Goal: Information Seeking & Learning: Learn about a topic

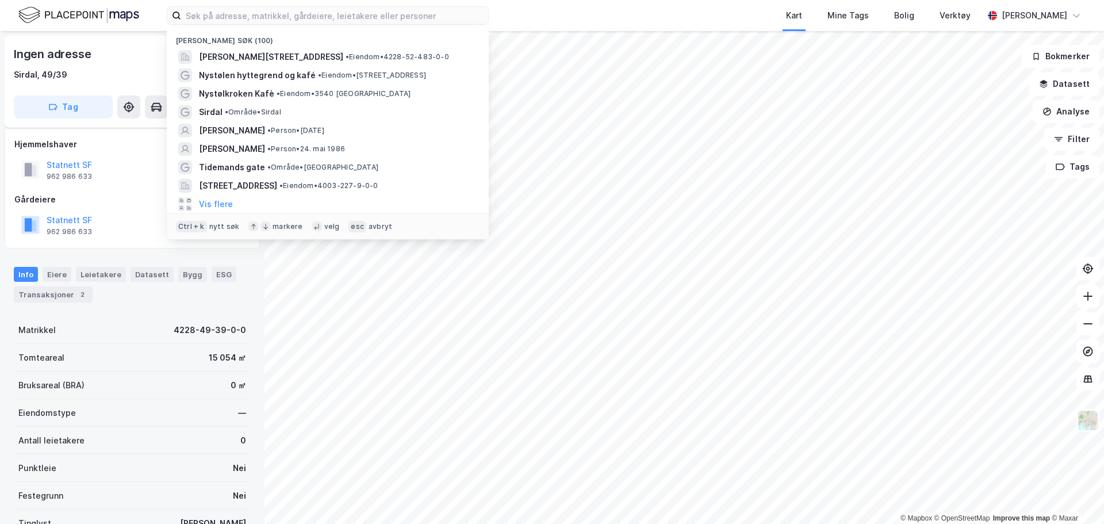
scroll to position [43, 0]
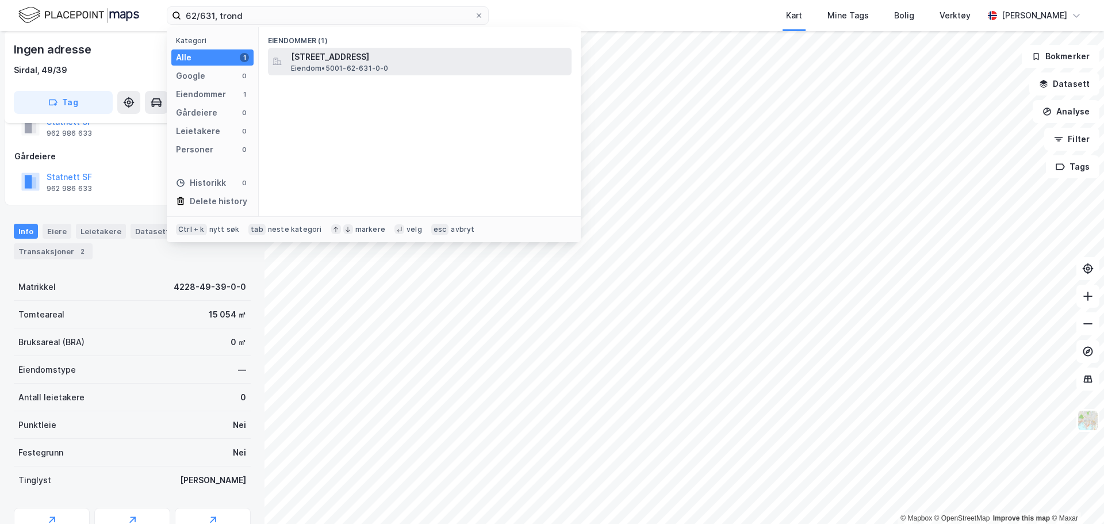
click at [359, 63] on span "[STREET_ADDRESS]" at bounding box center [429, 57] width 276 height 14
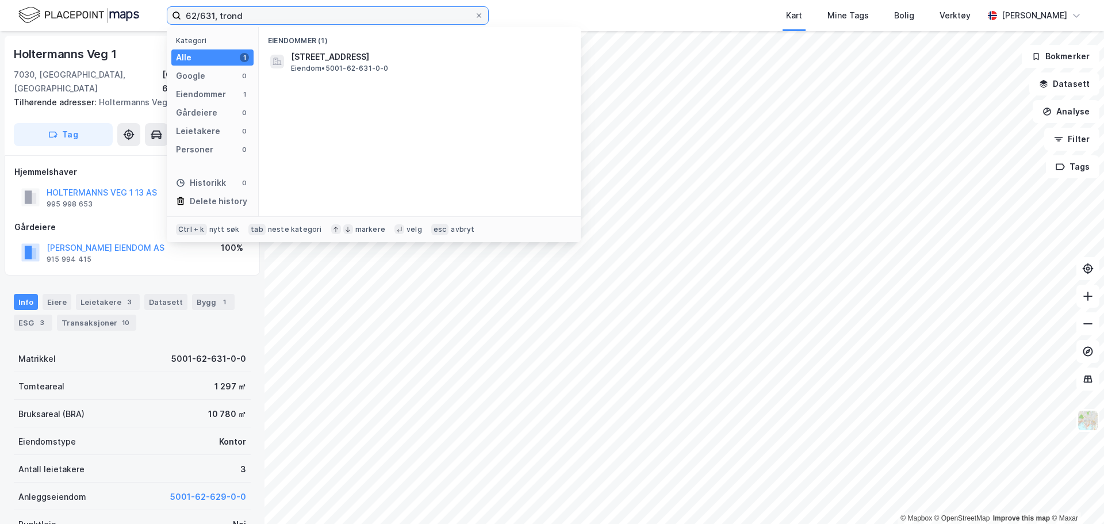
click at [213, 10] on input "62/631, trond" at bounding box center [327, 15] width 293 height 17
click at [280, 10] on input "62/632, trond" at bounding box center [327, 15] width 293 height 17
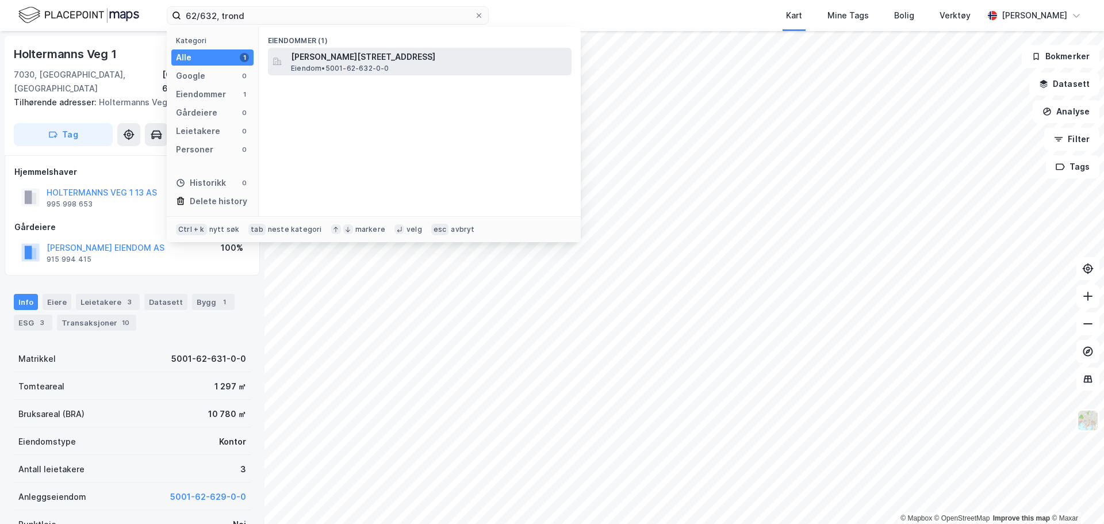
click at [319, 66] on span "Eiendom • 5001-62-632-0-0" at bounding box center [340, 68] width 98 height 9
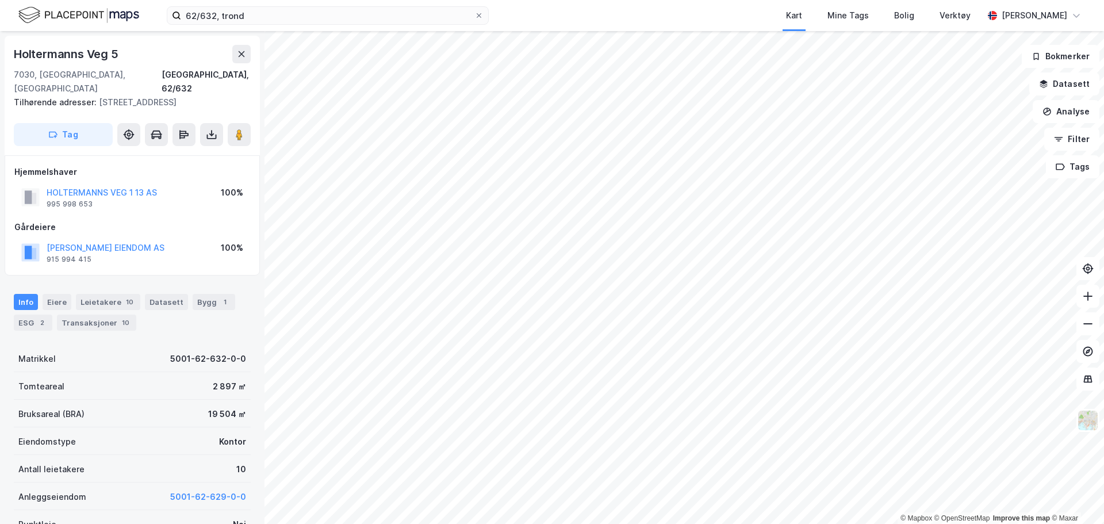
scroll to position [1, 0]
click at [218, 17] on input "62/632, trond" at bounding box center [327, 15] width 293 height 17
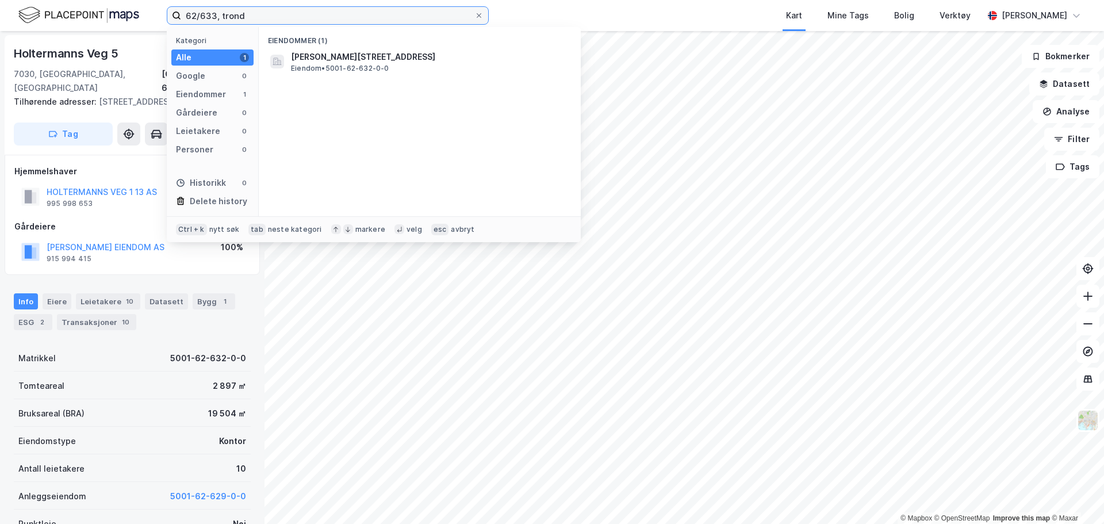
type input "62/633, trond"
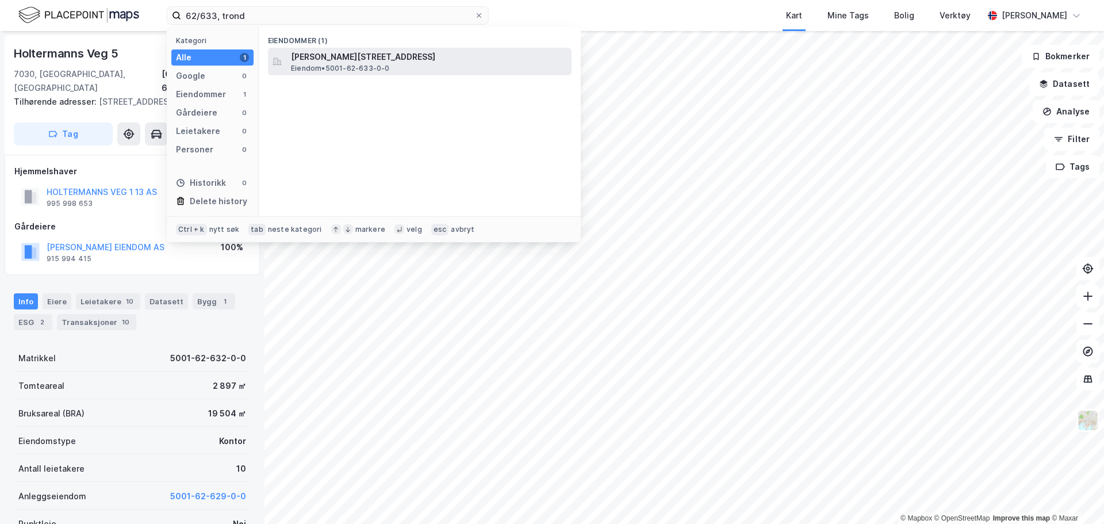
click at [359, 63] on span "[PERSON_NAME][STREET_ADDRESS]" at bounding box center [429, 57] width 276 height 14
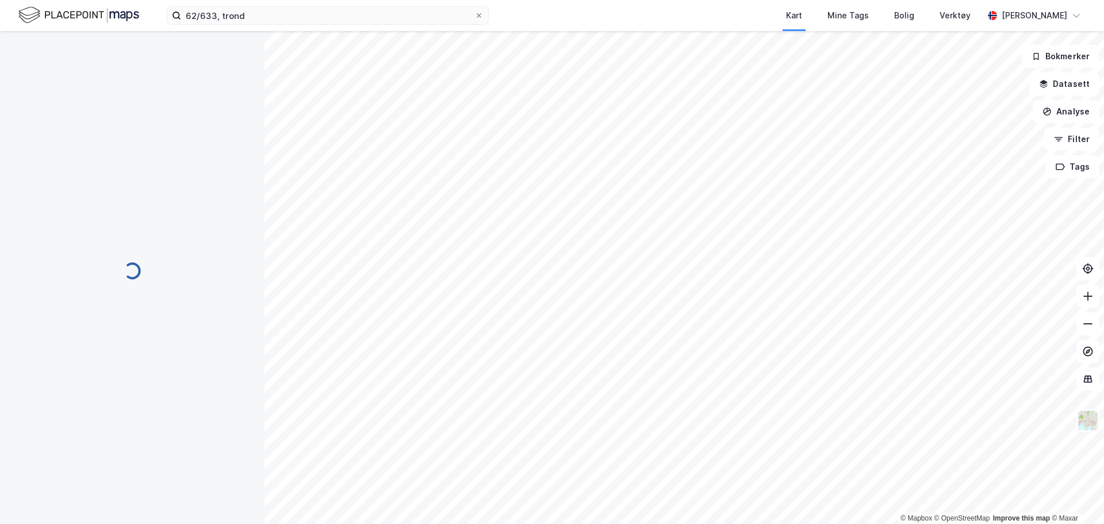
scroll to position [1, 0]
